Goal: Transaction & Acquisition: Purchase product/service

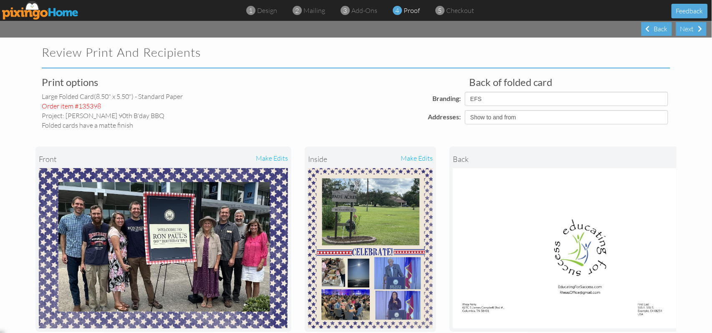
scroll to position [56, 0]
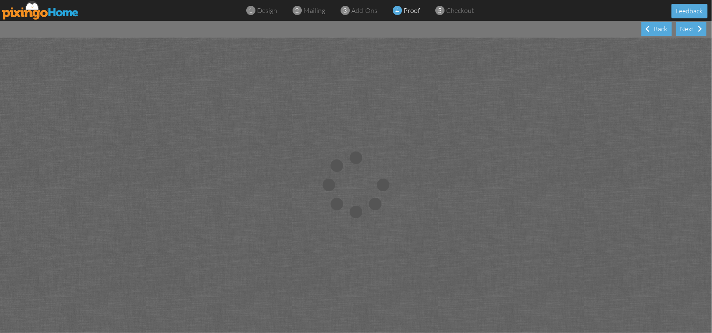
click at [52, 14] on img at bounding box center [40, 10] width 77 height 19
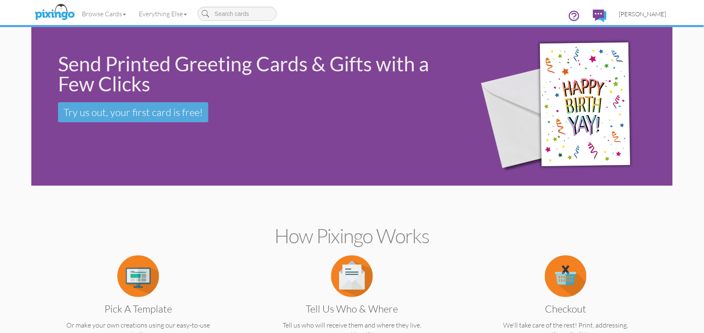
click at [651, 14] on span "[PERSON_NAME]" at bounding box center [642, 13] width 47 height 7
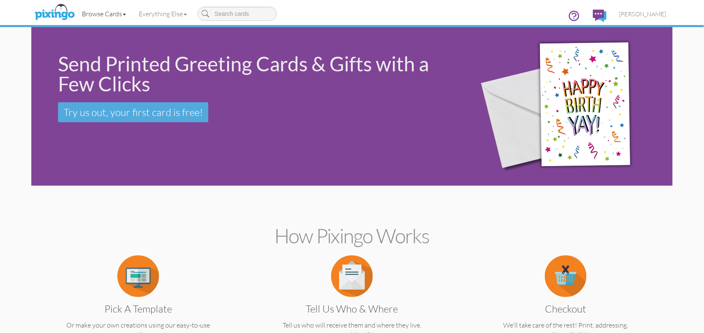
click at [109, 15] on link "Browse Cards" at bounding box center [104, 13] width 57 height 21
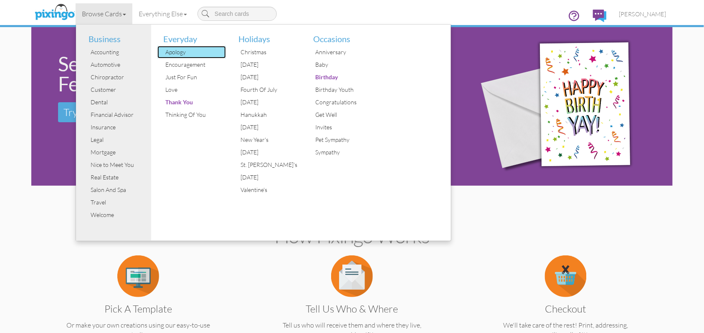
click at [175, 51] on div "Apology" at bounding box center [195, 52] width 63 height 13
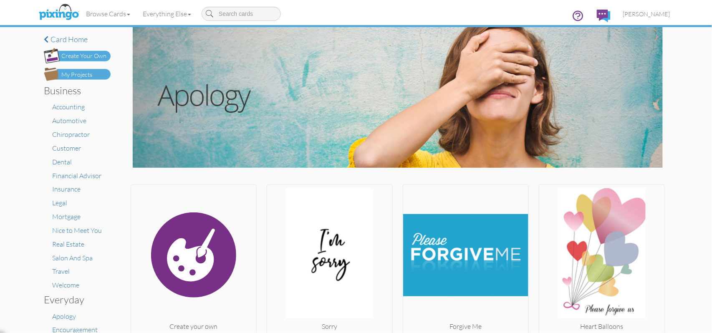
click at [82, 56] on div "Create Your Own" at bounding box center [83, 56] width 45 height 9
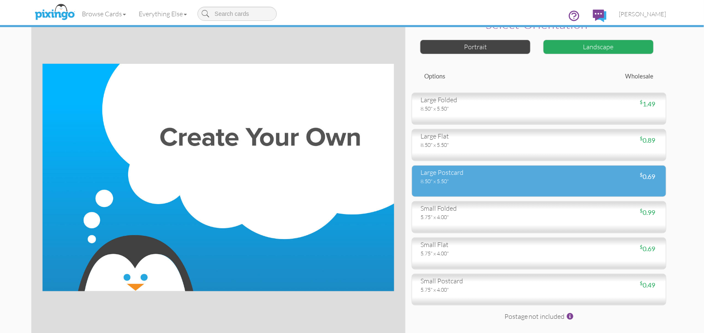
scroll to position [56, 0]
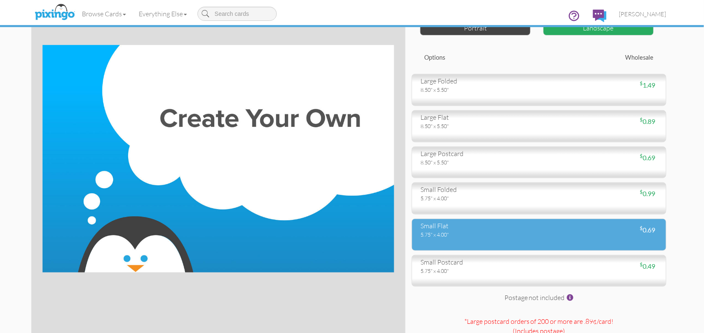
click at [458, 232] on div "5.75" x 4.00"" at bounding box center [476, 235] width 112 height 8
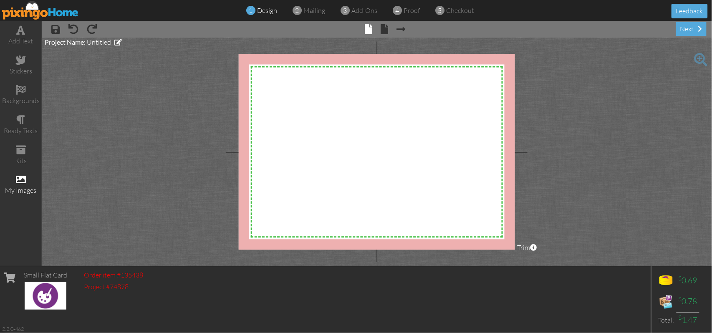
click at [19, 180] on span at bounding box center [21, 179] width 10 height 10
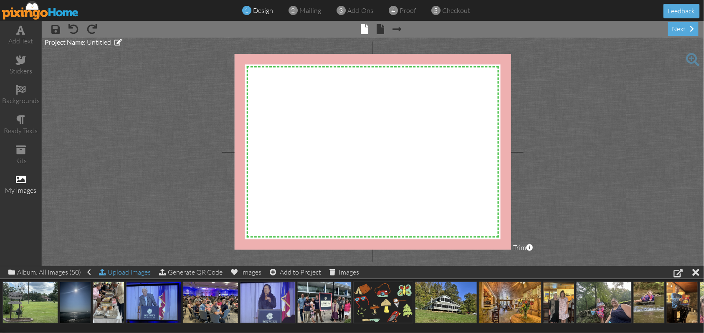
click at [126, 273] on div "Upload Images" at bounding box center [125, 272] width 52 height 12
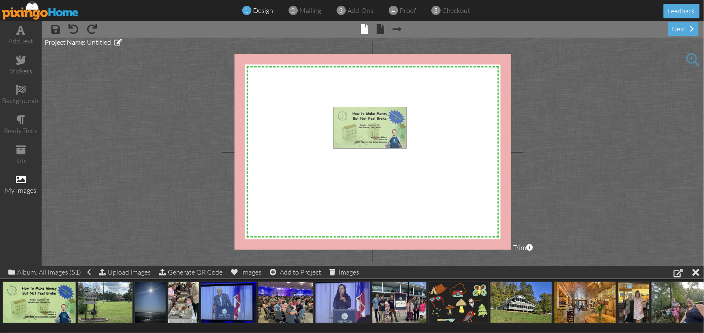
drag, startPoint x: 42, startPoint y: 304, endPoint x: 372, endPoint y: 129, distance: 374.2
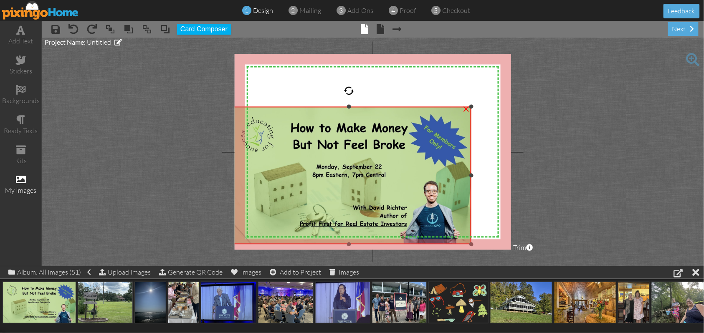
drag, startPoint x: 332, startPoint y: 185, endPoint x: 244, endPoint y: 245, distance: 106.6
click at [245, 245] on div "×" at bounding box center [349, 176] width 244 height 138
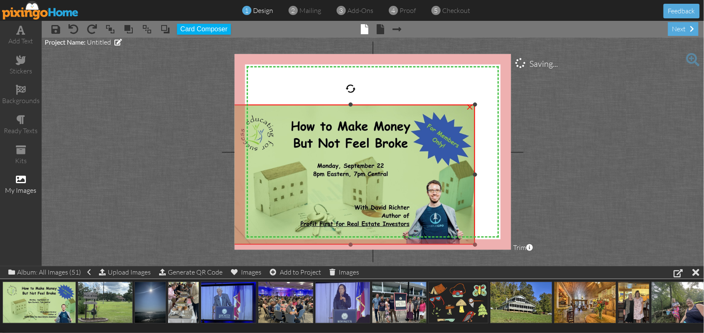
drag, startPoint x: 471, startPoint y: 106, endPoint x: 448, endPoint y: 104, distance: 23.5
click at [448, 105] on div "×" at bounding box center [350, 175] width 248 height 140
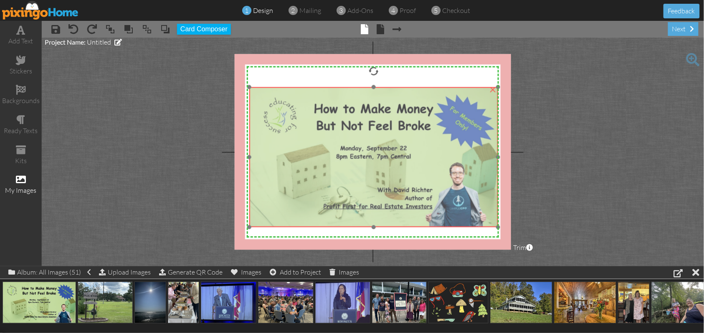
drag, startPoint x: 368, startPoint y: 121, endPoint x: 391, endPoint y: 104, distance: 28.9
click at [391, 104] on img at bounding box center [373, 157] width 248 height 140
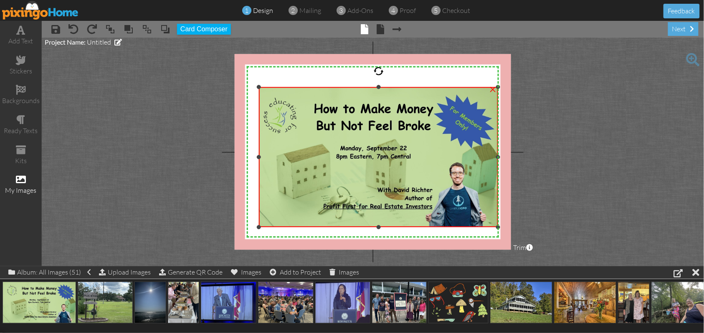
drag, startPoint x: 250, startPoint y: 156, endPoint x: 259, endPoint y: 157, distance: 9.7
click at [259, 157] on div at bounding box center [259, 157] width 4 height 4
click at [491, 91] on div "×" at bounding box center [492, 88] width 13 height 13
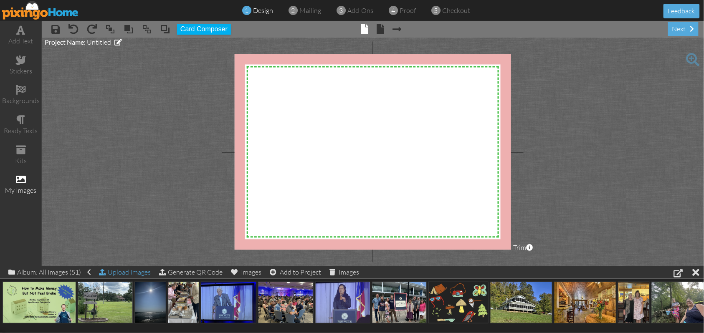
click at [144, 276] on div "Upload Images" at bounding box center [125, 272] width 52 height 12
